Goal: Check status: Check status

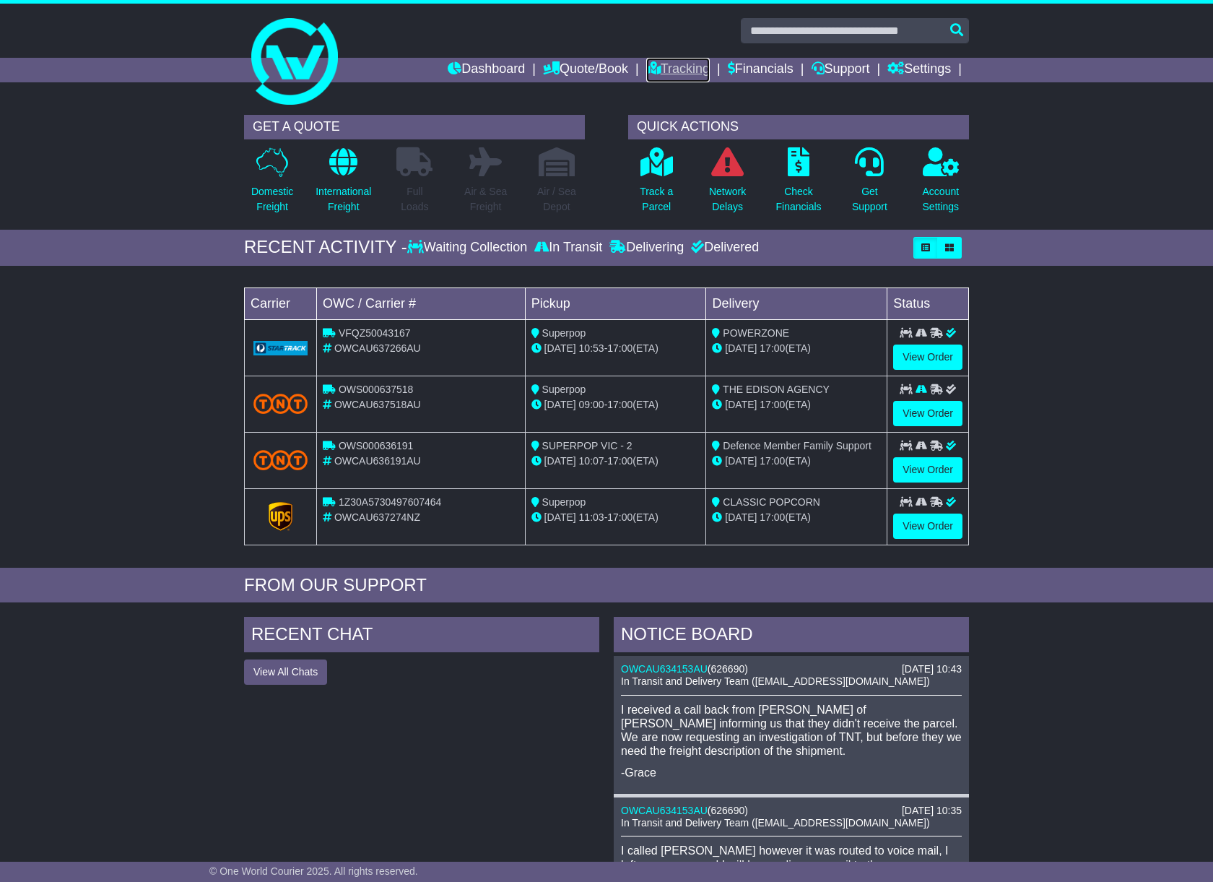
click at [667, 66] on link "Tracking" at bounding box center [678, 70] width 64 height 25
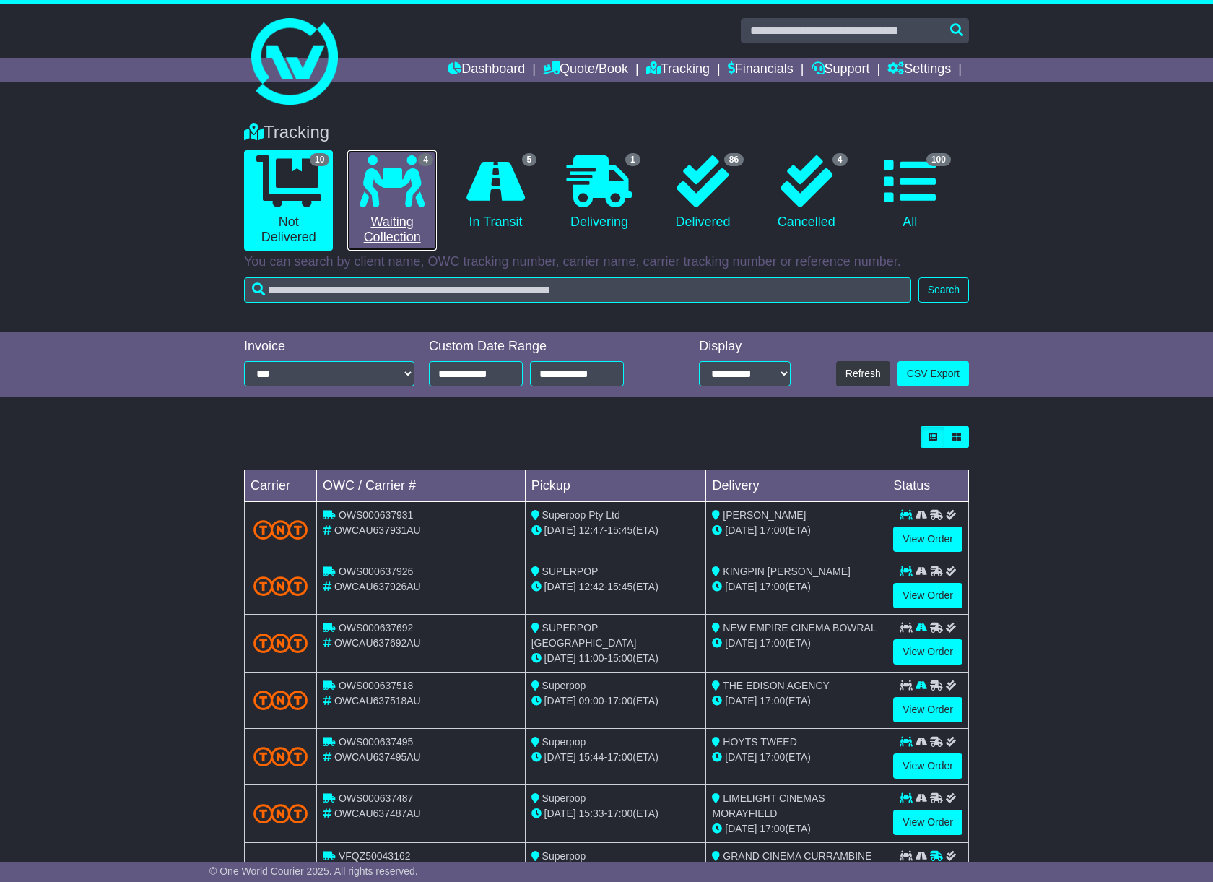
click at [412, 200] on icon at bounding box center [392, 181] width 65 height 52
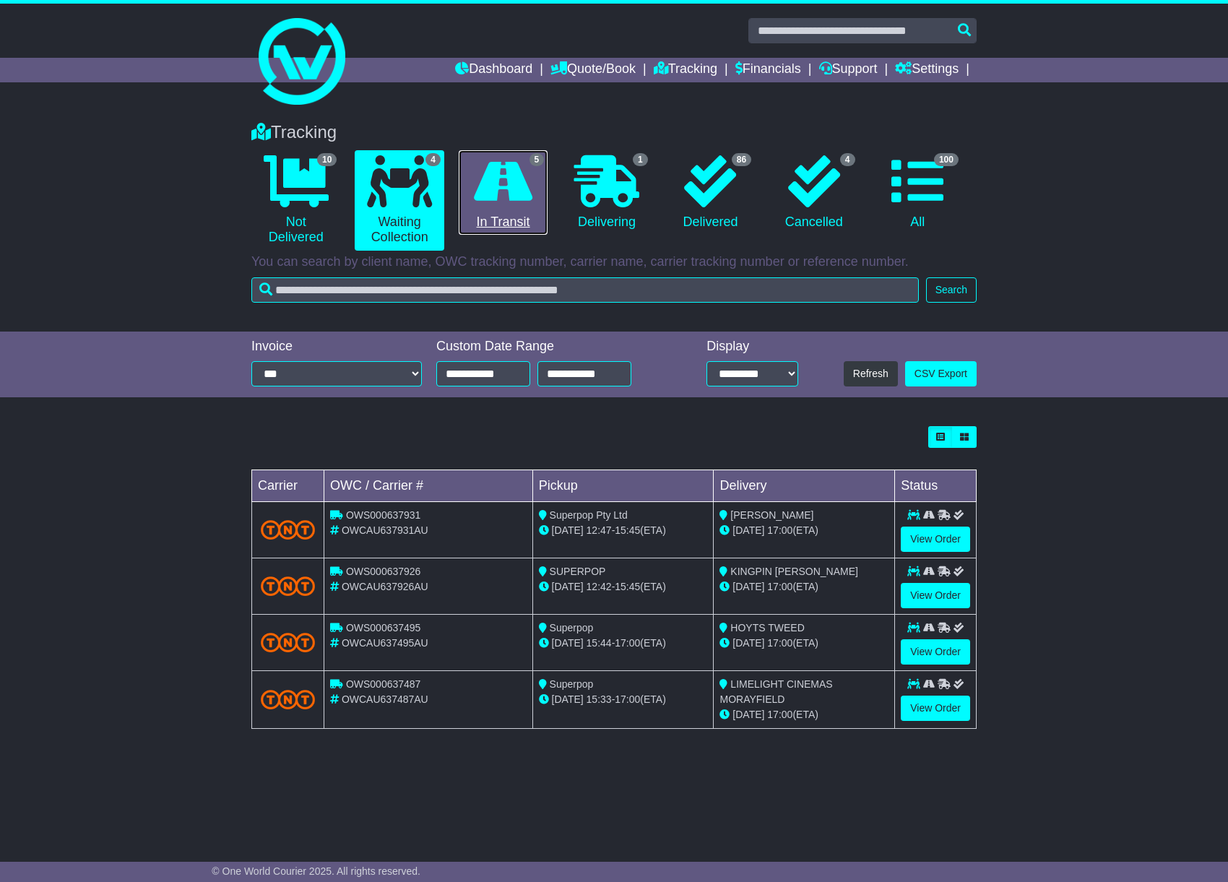
click at [504, 198] on icon at bounding box center [503, 181] width 58 height 52
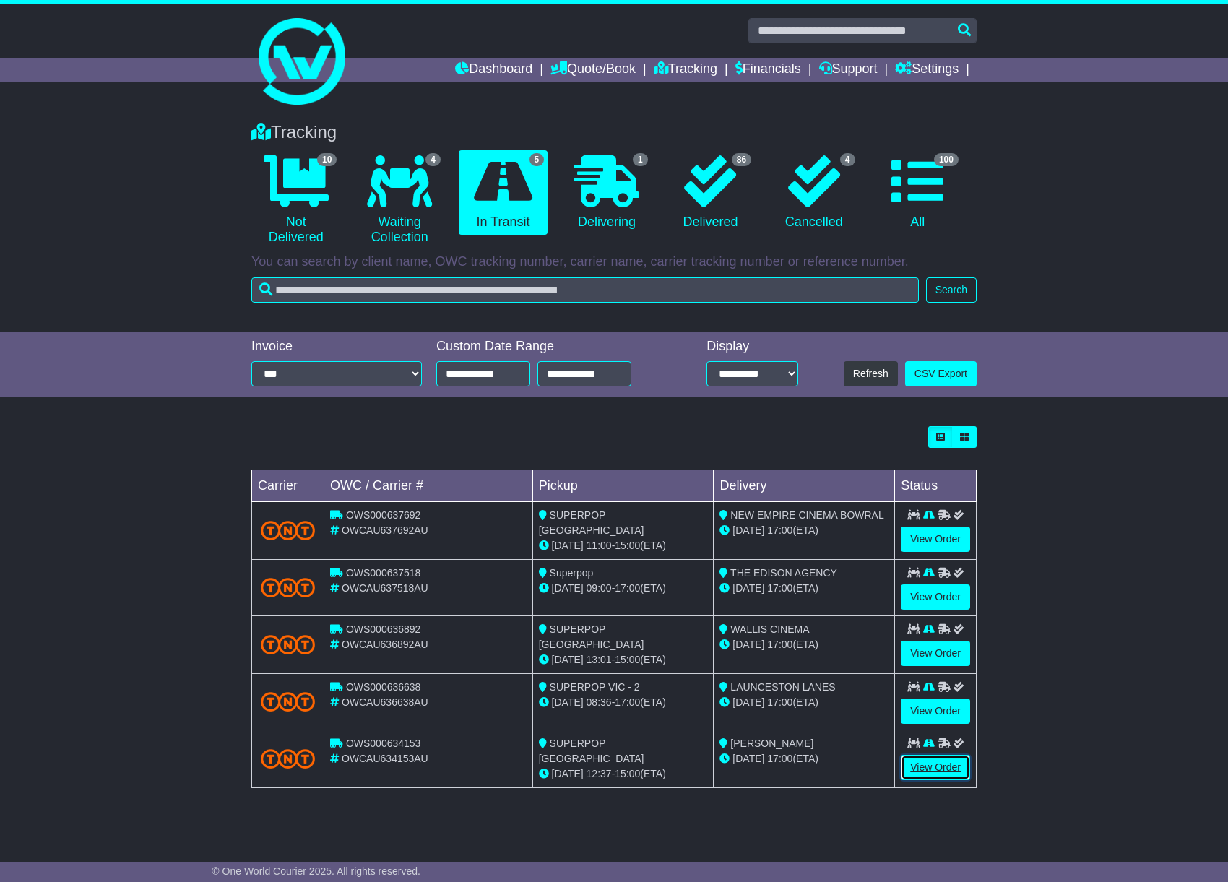
click at [923, 766] on link "View Order" at bounding box center [935, 767] width 69 height 25
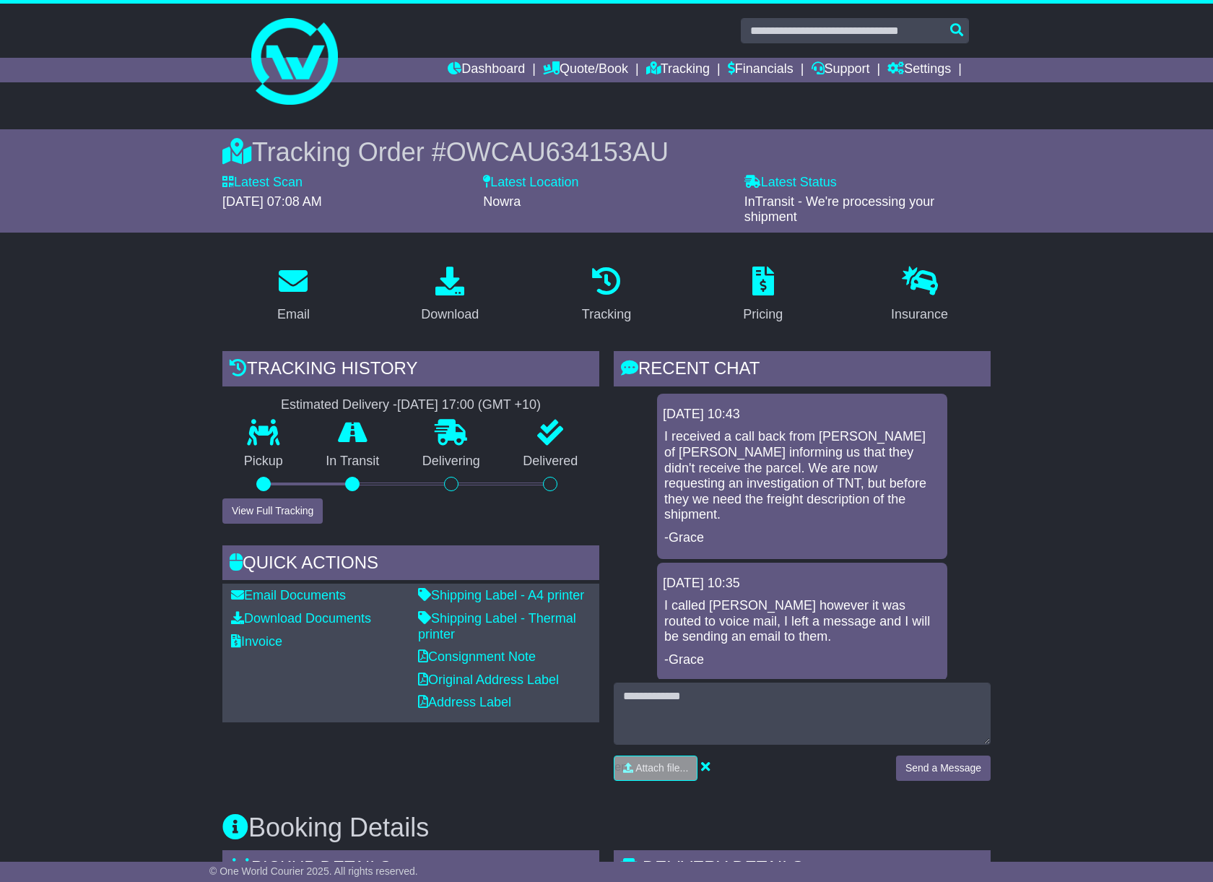
click at [495, 139] on span "OWCAU634153AU" at bounding box center [557, 152] width 222 height 30
copy span "OWCAU634153AU"
